Goal: Navigation & Orientation: Find specific page/section

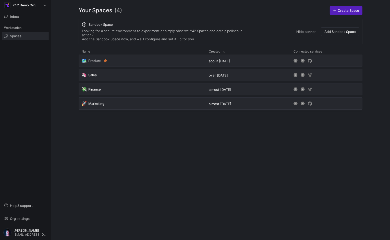
click at [178, 178] on div "🗺️ Product about [DATE] 🦄 Sales over [DATE] 💸 Finance almost [DATE] 🚀 Marketing…" at bounding box center [221, 144] width 284 height 178
click at [15, 18] on span "Inbox" at bounding box center [14, 17] width 9 height 4
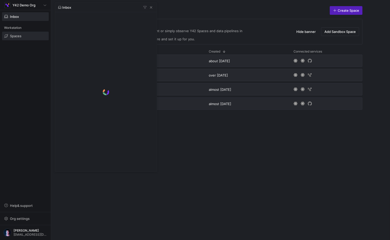
click at [38, 6] on div at bounding box center [195, 120] width 390 height 240
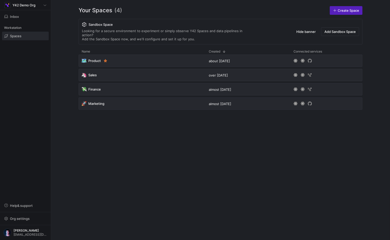
click at [38, 6] on div "Y42 Demo Org" at bounding box center [25, 5] width 42 height 6
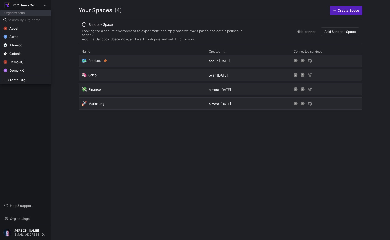
click at [50, 133] on div at bounding box center [195, 120] width 390 height 240
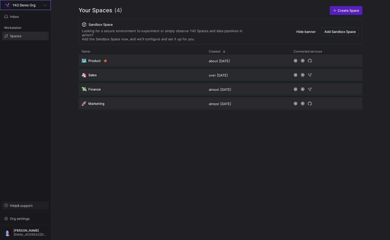
click at [25, 208] on span "button" at bounding box center [25, 206] width 46 height 8
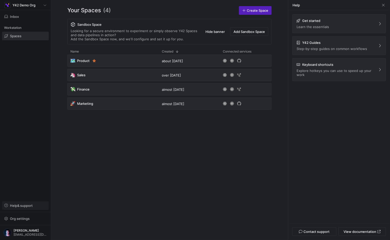
click at [25, 208] on span "button" at bounding box center [25, 206] width 46 height 8
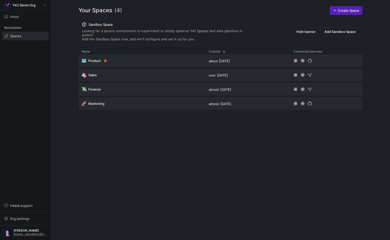
click at [74, 168] on div "Your Spaces (4) Create Space Sandbox Space Looking for a secure environment to …" at bounding box center [220, 120] width 317 height 240
